Goal: Information Seeking & Learning: Learn about a topic

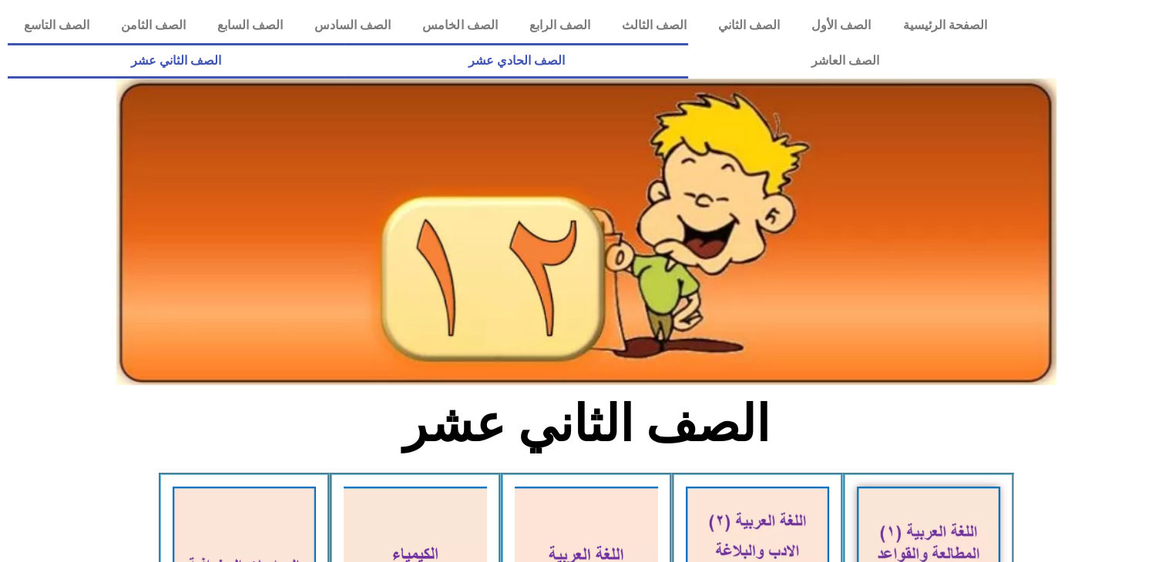
click at [687, 58] on link "الصف الحادي عشر" at bounding box center [515, 60] width 343 height 35
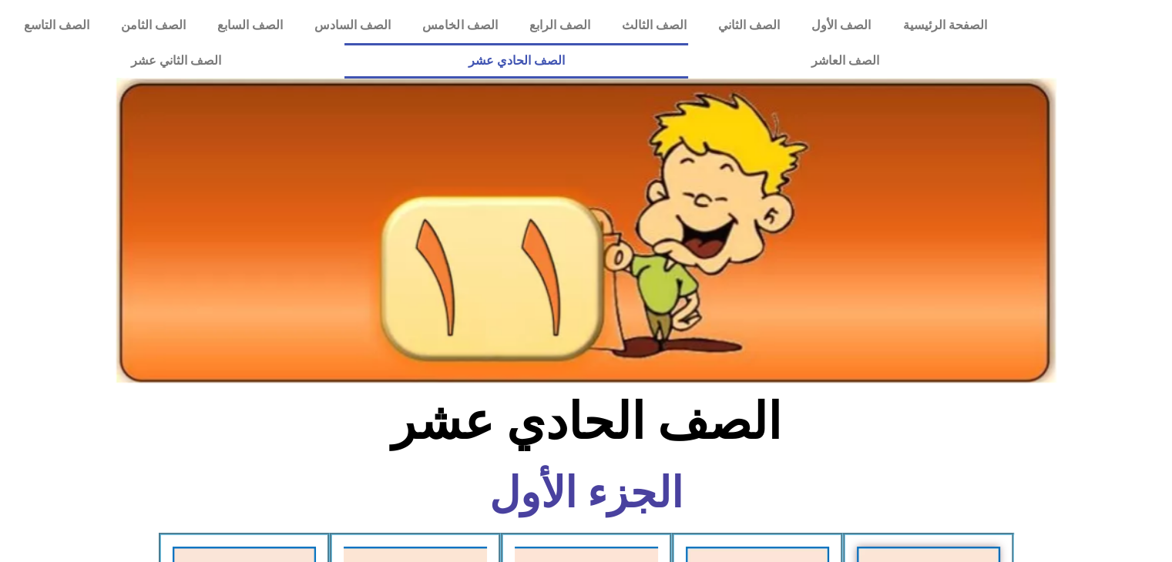
click at [687, 56] on link "الصف الحادي عشر" at bounding box center [515, 60] width 343 height 35
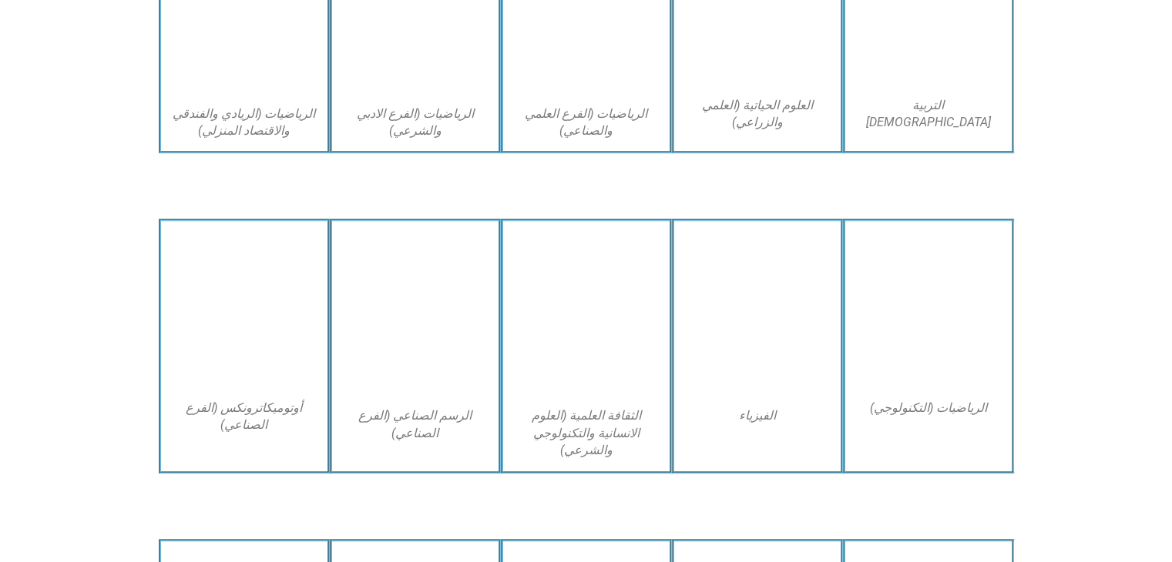
scroll to position [1143, 0]
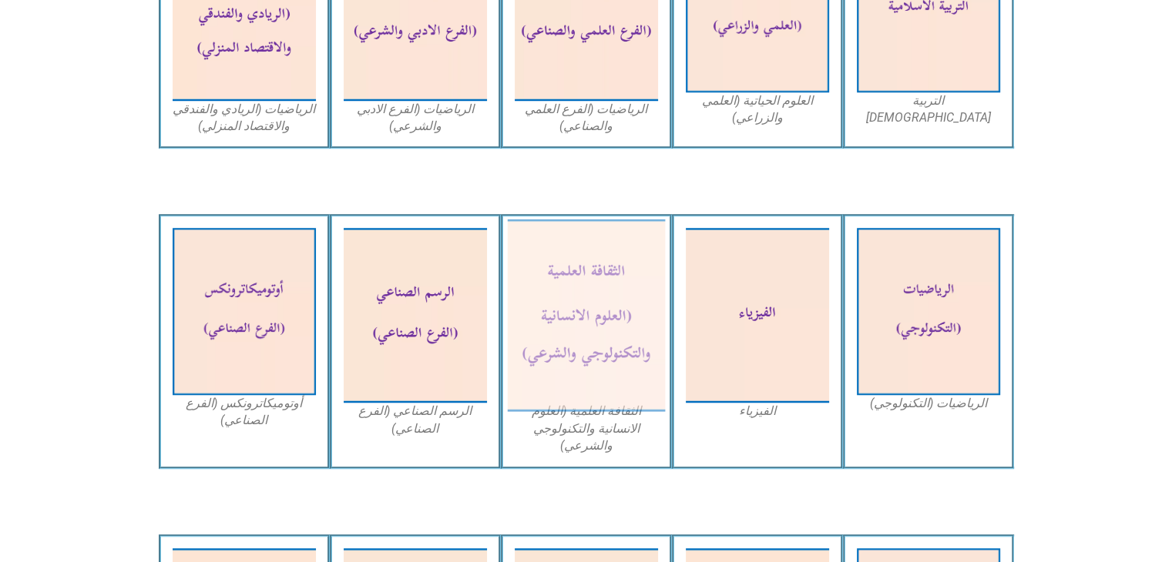
click at [566, 289] on img at bounding box center [586, 316] width 158 height 193
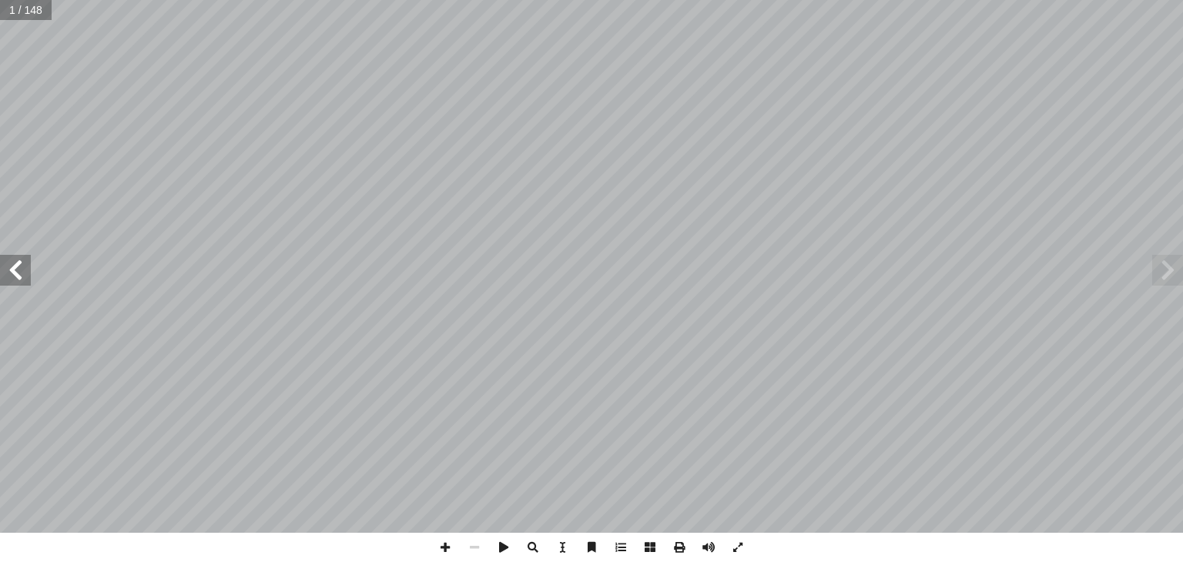
click at [22, 275] on span at bounding box center [15, 270] width 31 height 31
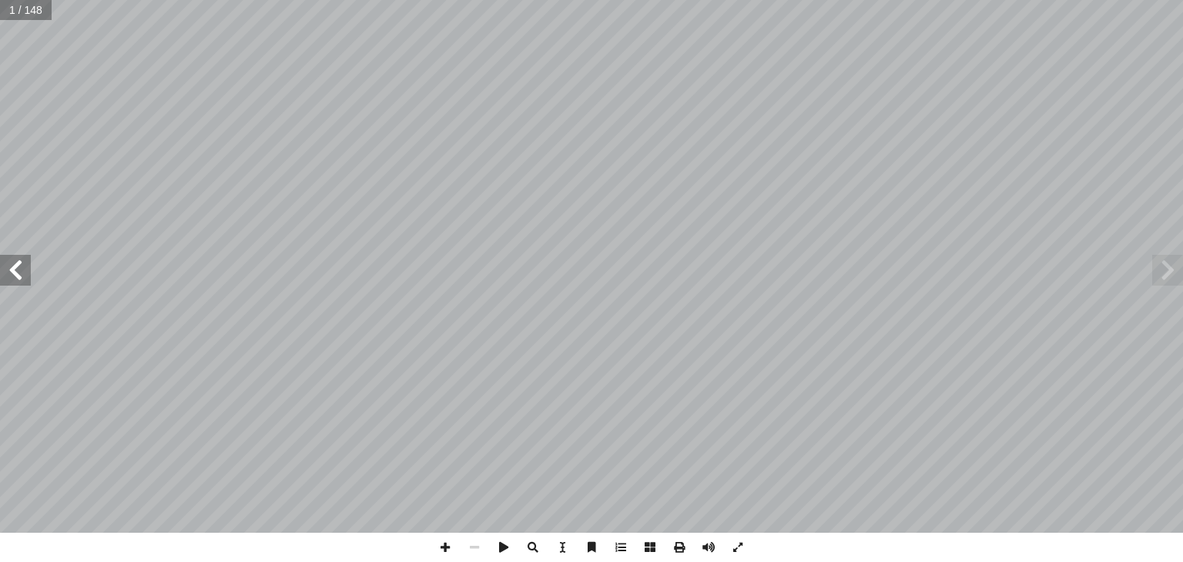
click at [22, 275] on span at bounding box center [15, 270] width 31 height 31
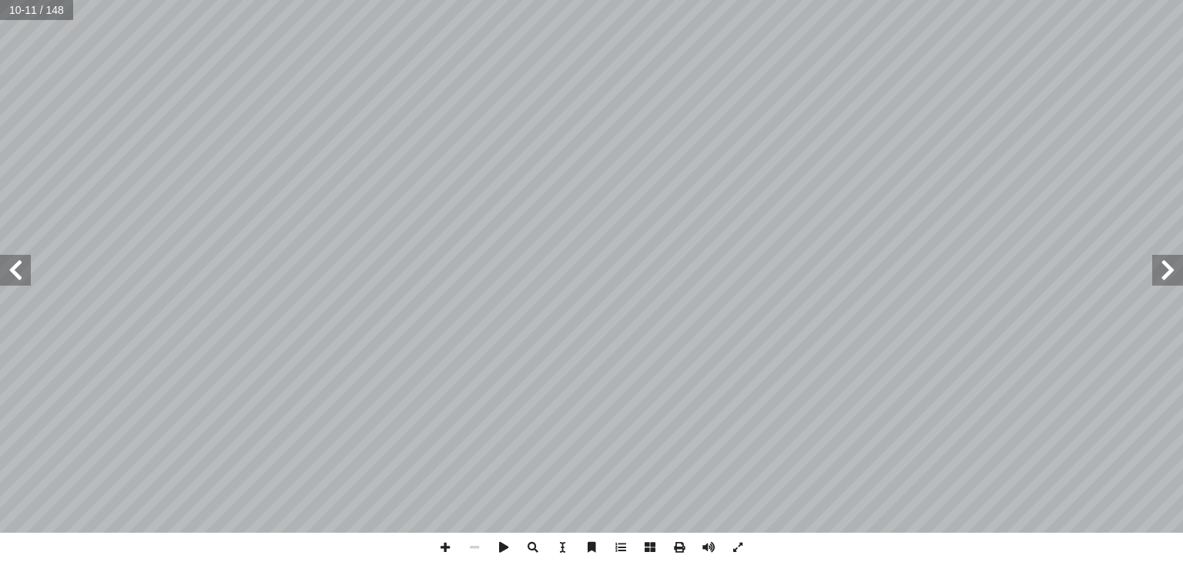
click at [22, 275] on span at bounding box center [15, 270] width 31 height 31
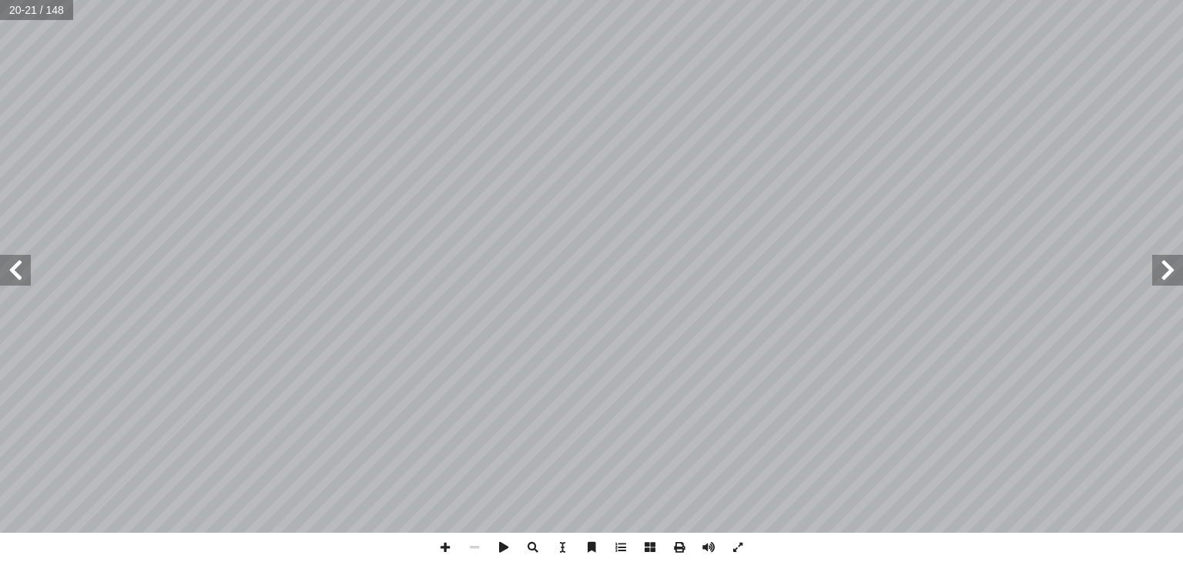
click at [22, 275] on span at bounding box center [15, 270] width 31 height 31
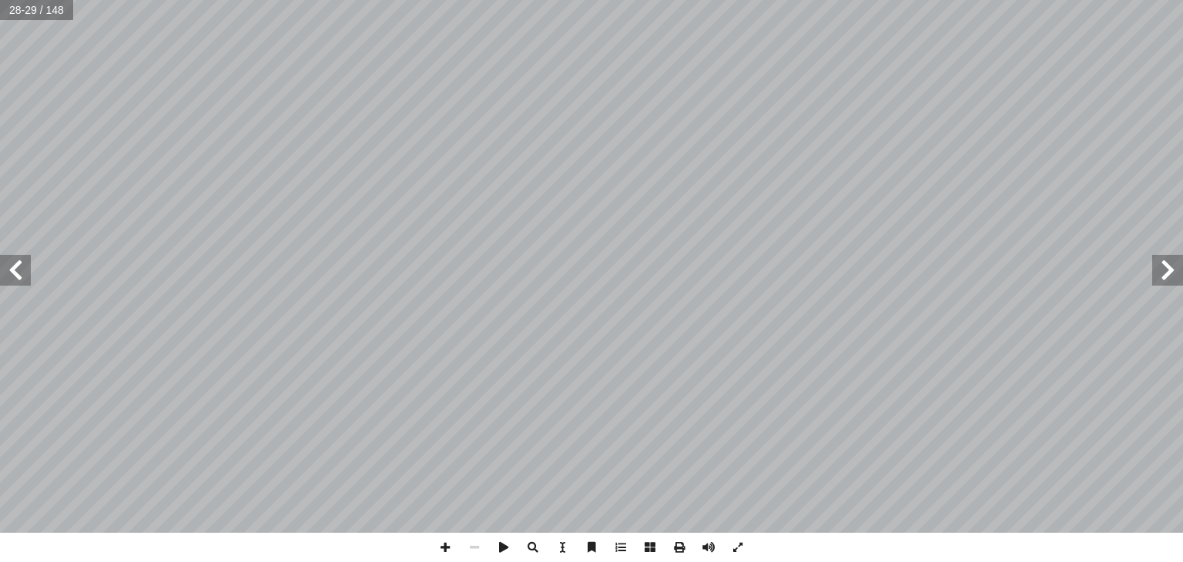
click at [1177, 273] on span at bounding box center [1168, 270] width 31 height 31
click at [450, 546] on span at bounding box center [445, 547] width 29 height 29
click at [9, 278] on span at bounding box center [15, 270] width 31 height 31
click at [29, 272] on span at bounding box center [15, 270] width 31 height 31
